Goal: Information Seeking & Learning: Find specific fact

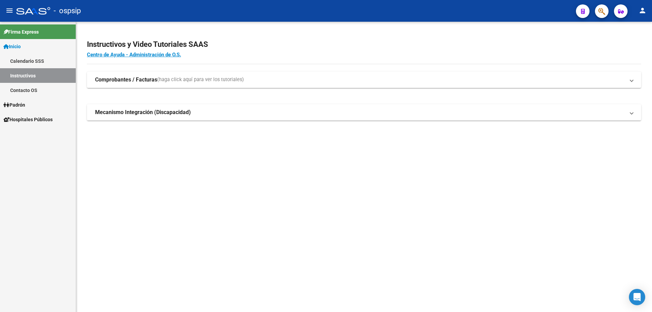
click at [596, 15] on button "button" at bounding box center [602, 11] width 14 height 14
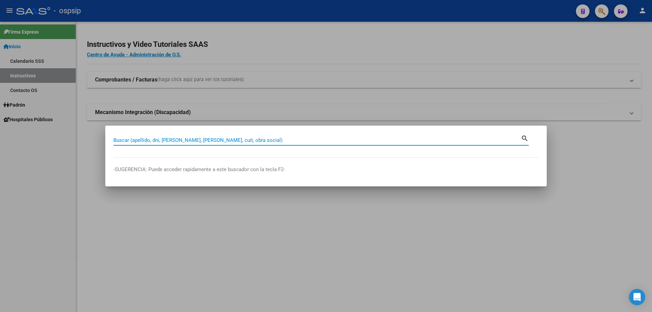
click at [198, 139] on input "Buscar (apellido, dni, [PERSON_NAME], [PERSON_NAME], cuit, obra social)" at bounding box center [316, 140] width 407 height 6
paste input "14350378"
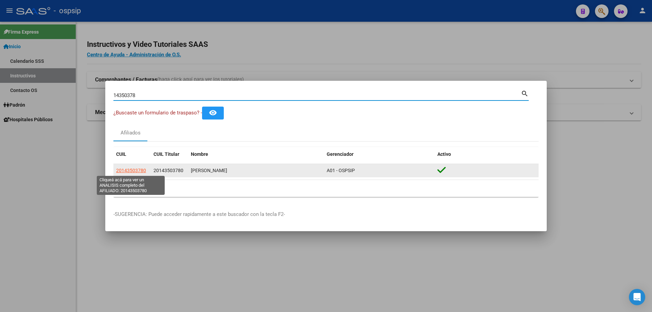
click at [134, 168] on span "20143503780" at bounding box center [131, 170] width 30 height 5
copy span "0"
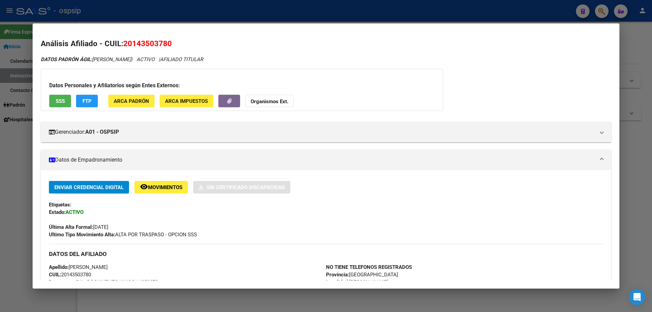
click at [59, 101] on span "SSS" at bounding box center [60, 101] width 9 height 6
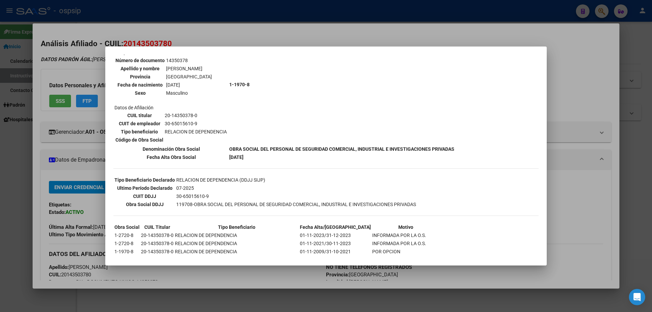
scroll to position [110, 0]
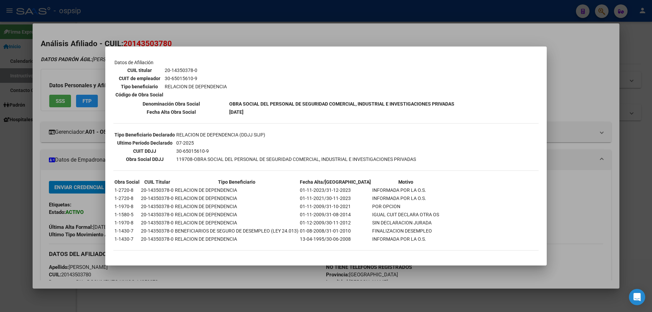
click at [55, 161] on div at bounding box center [326, 156] width 652 height 312
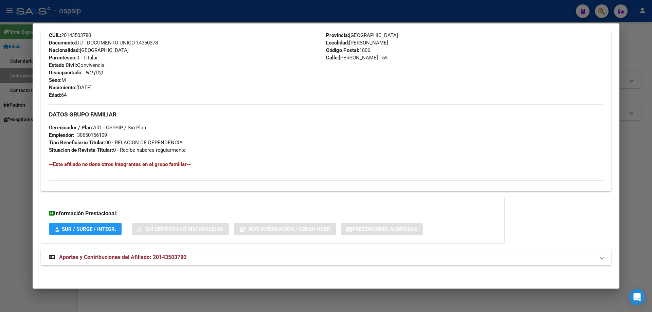
scroll to position [240, 0]
click at [118, 256] on span "Aportes y Contribuciones del Afiliado: 20143503780" at bounding box center [122, 257] width 127 height 6
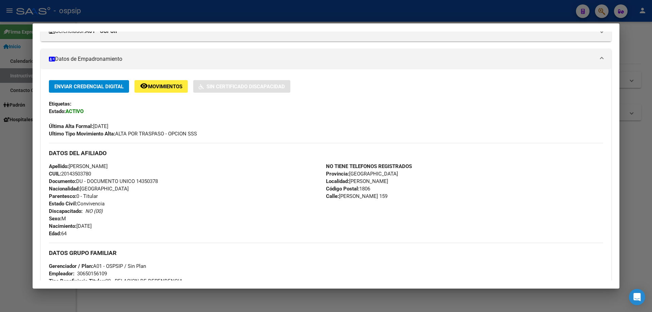
scroll to position [37, 0]
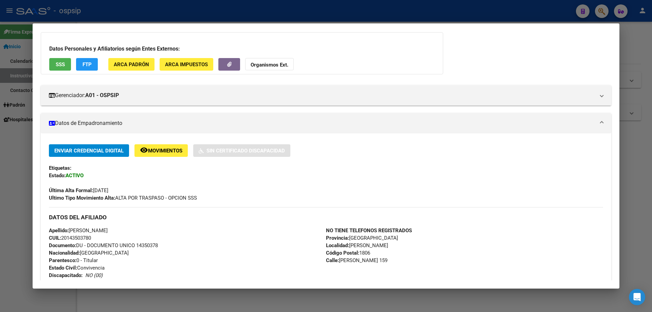
click at [62, 62] on span "SSS" at bounding box center [60, 64] width 9 height 6
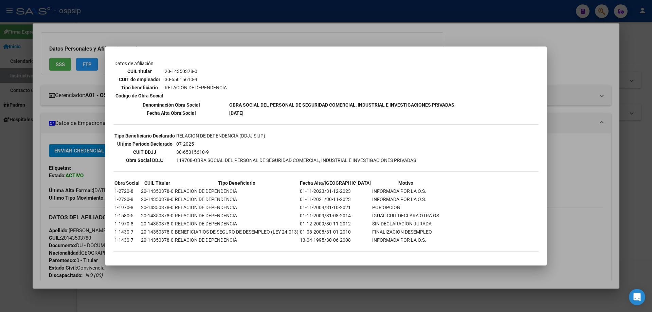
scroll to position [110, 0]
click at [75, 185] on div at bounding box center [326, 156] width 652 height 312
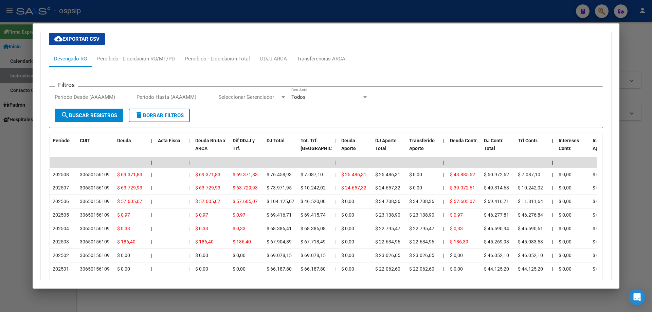
scroll to position [509, 0]
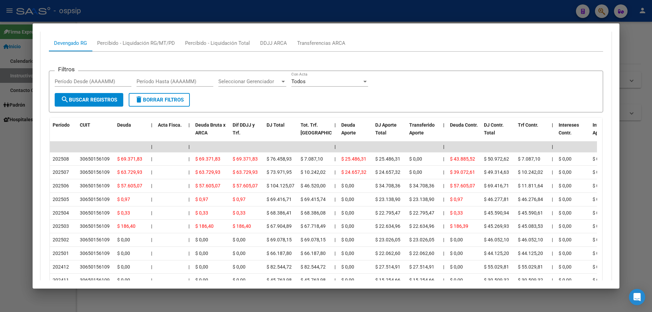
click at [196, 7] on div at bounding box center [326, 156] width 652 height 312
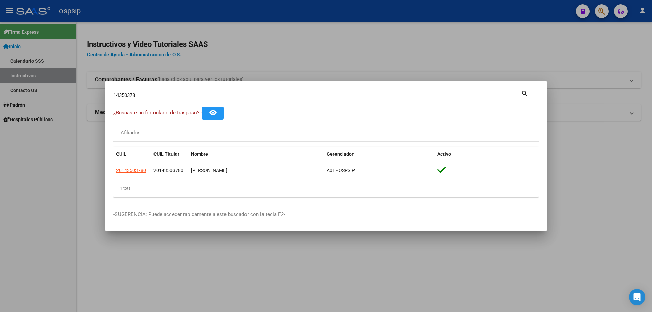
click at [199, 98] on input "14350378" at bounding box center [316, 95] width 407 height 6
click at [199, 95] on input "14350378" at bounding box center [316, 95] width 407 height 6
type input "1"
type input "21469436"
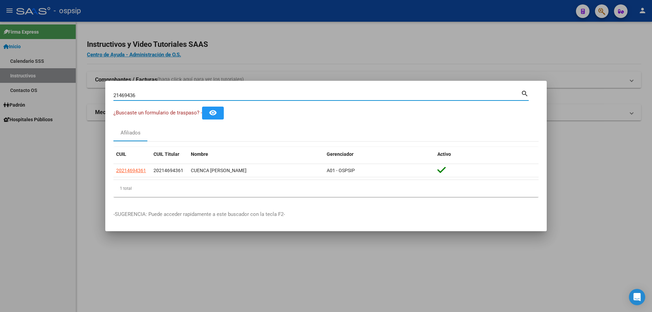
drag, startPoint x: 143, startPoint y: 94, endPoint x: 97, endPoint y: 95, distance: 45.5
click at [97, 95] on div "21469436 Buscar (apellido, dni, cuil, nro traspaso, cuit, obra social) search ¿…" at bounding box center [326, 156] width 652 height 312
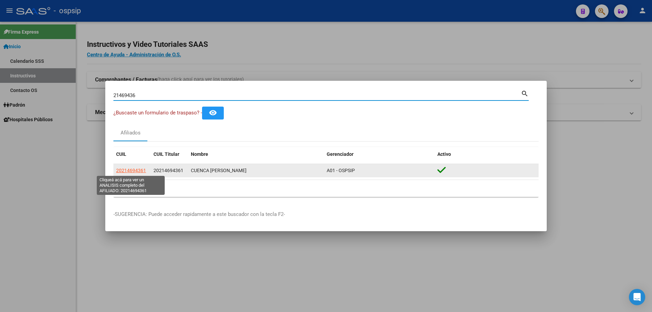
click at [134, 168] on span "20214694361" at bounding box center [131, 170] width 30 height 5
type textarea "20214694361"
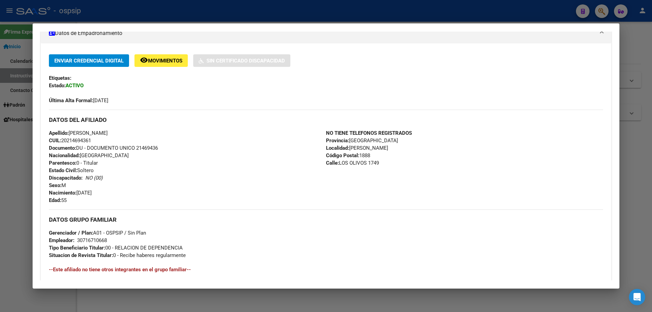
scroll to position [136, 0]
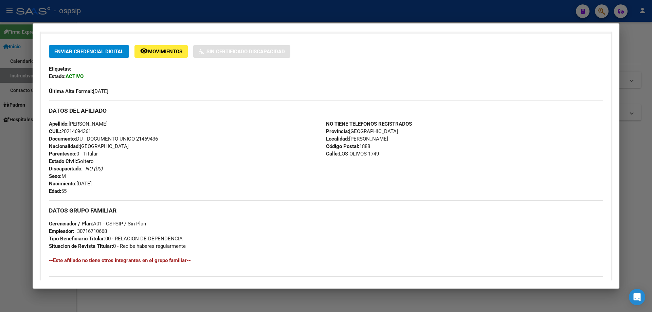
click at [283, 12] on div at bounding box center [326, 156] width 652 height 312
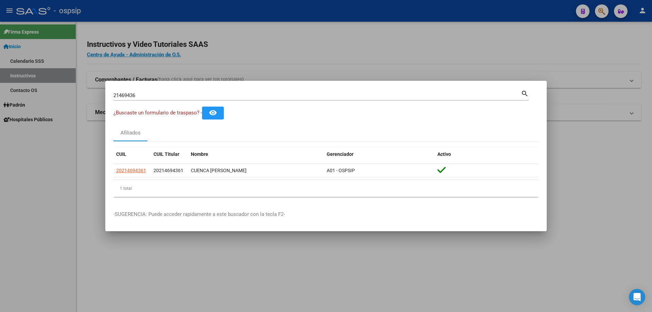
click at [213, 97] on input "21469436" at bounding box center [316, 95] width 407 height 6
type input "[PERSON_NAME]"
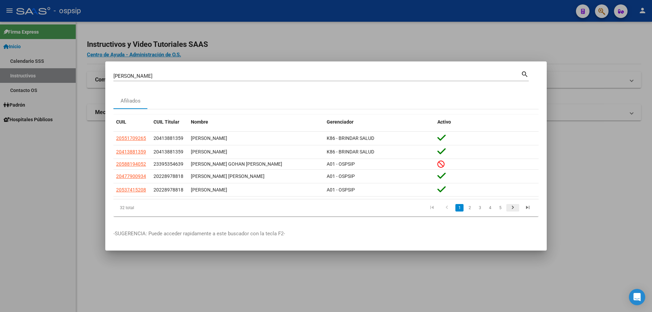
click at [515, 205] on icon "go to next page" at bounding box center [512, 208] width 9 height 8
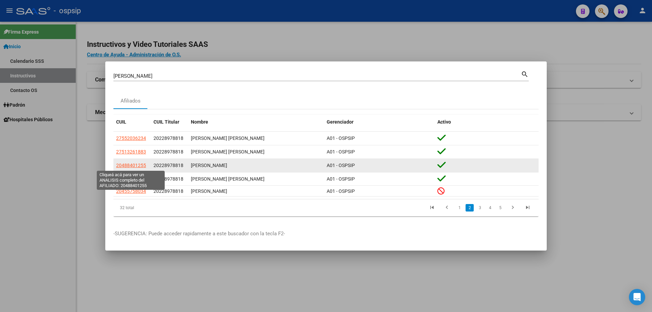
click at [137, 163] on span "20488401255" at bounding box center [131, 165] width 30 height 5
type textarea "20488401255"
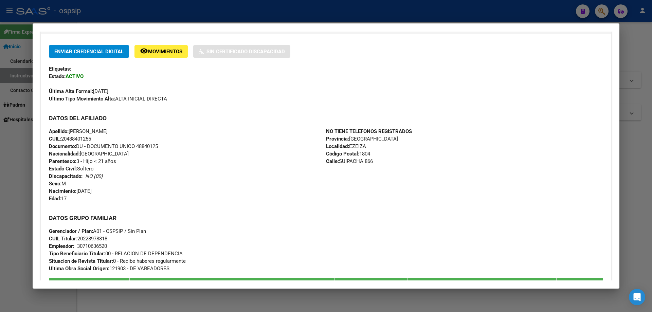
drag, startPoint x: 164, startPoint y: 144, endPoint x: 135, endPoint y: 144, distance: 28.8
click at [135, 144] on div "Apellido: [PERSON_NAME] CUIL: 20488401255 Documento: DU - DOCUMENTO UNICO 48840…" at bounding box center [187, 165] width 277 height 75
copy span "48840125"
click at [212, 11] on div at bounding box center [326, 156] width 652 height 312
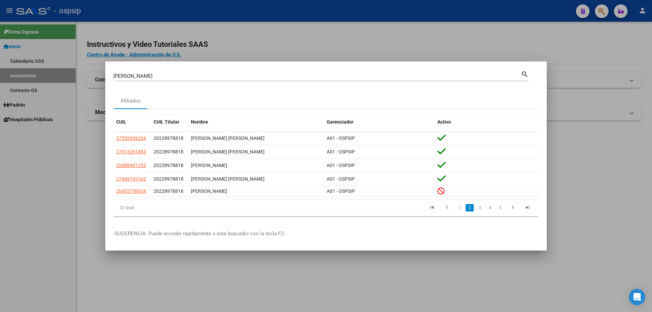
click at [194, 76] on input "[PERSON_NAME]" at bounding box center [316, 76] width 407 height 6
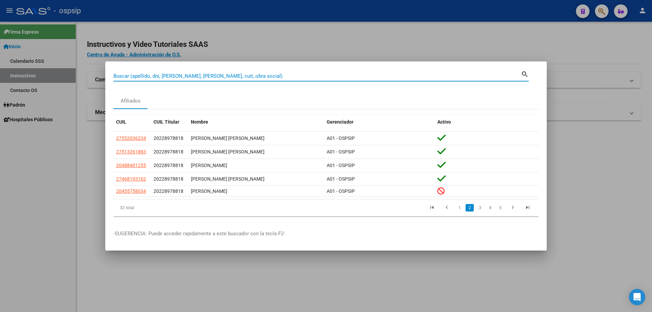
paste input "26349538"
type input "26349538"
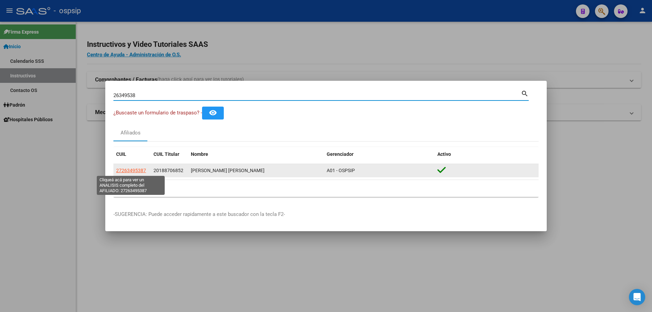
click at [139, 170] on span "27263495387" at bounding box center [131, 170] width 30 height 5
type textarea "27263495387"
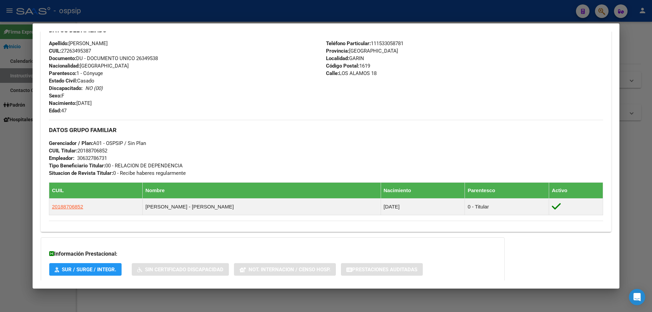
scroll to position [238, 0]
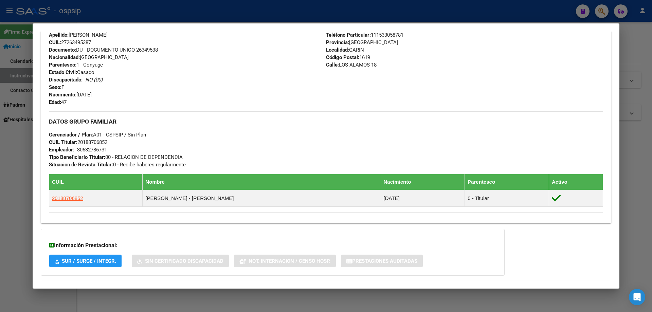
click at [197, 12] on div at bounding box center [326, 156] width 652 height 312
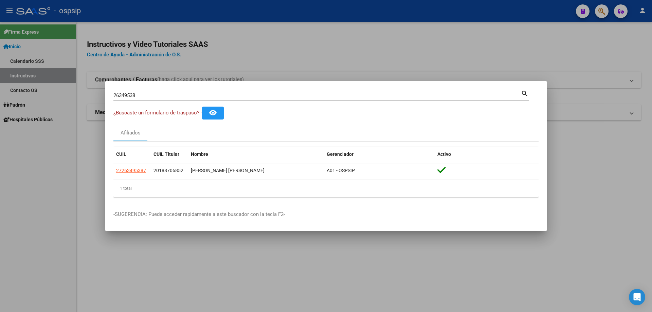
click at [195, 92] on input "26349538" at bounding box center [316, 95] width 407 height 6
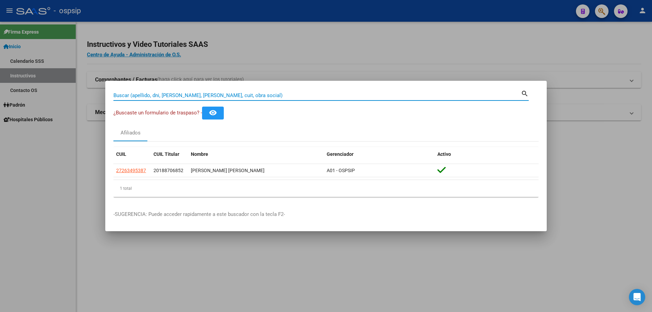
paste input "14350378"
type input "14350378"
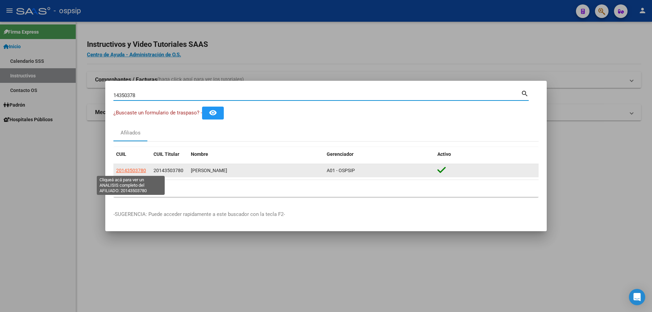
click at [141, 171] on span "20143503780" at bounding box center [131, 170] width 30 height 5
type textarea "20143503780"
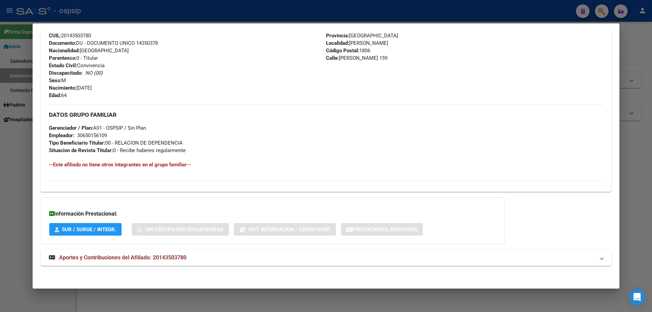
scroll to position [240, 0]
click at [124, 254] on span "Aportes y Contribuciones del Afiliado: 20143503780" at bounding box center [122, 257] width 127 height 6
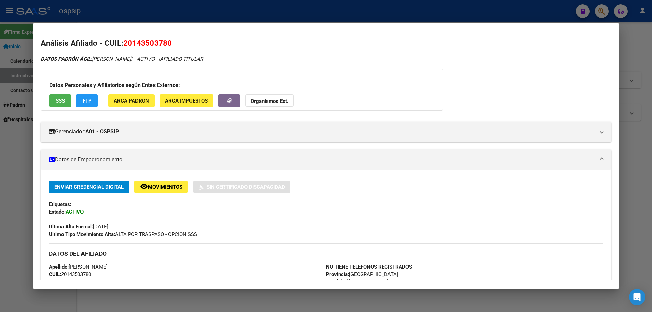
scroll to position [0, 0]
click at [204, 13] on div at bounding box center [326, 156] width 652 height 312
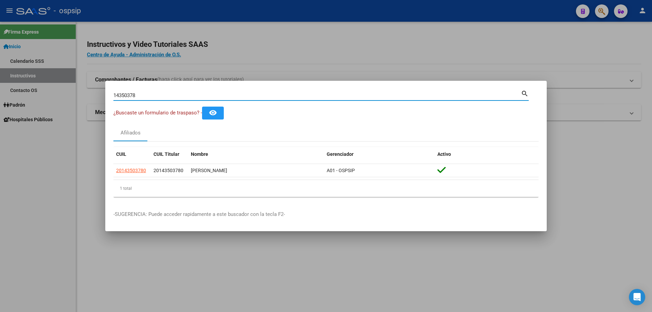
click at [222, 95] on input "14350378" at bounding box center [316, 95] width 407 height 6
paste input "22897882"
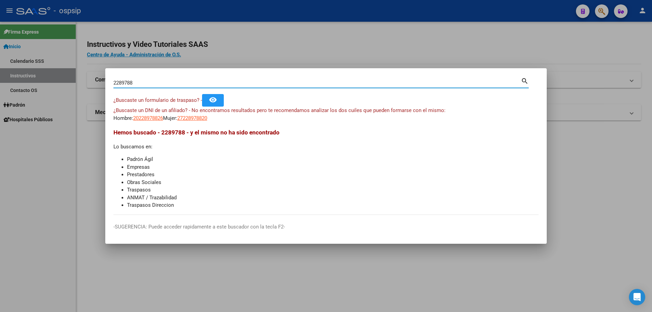
paste input "48840125"
type input "2"
paste input "48840125"
type input "48840125"
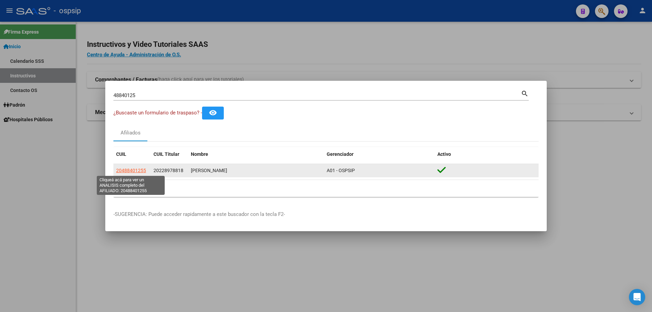
click at [138, 169] on span "20488401255" at bounding box center [131, 170] width 30 height 5
type textarea "20488401255"
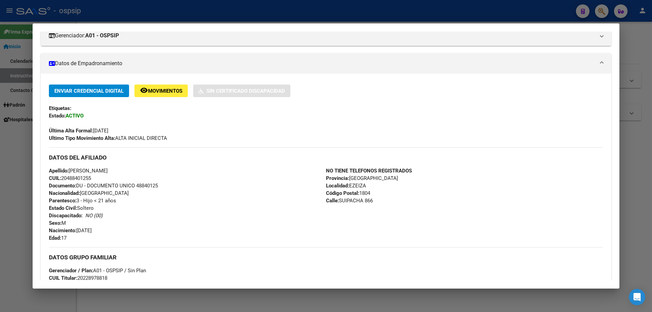
scroll to position [97, 0]
